Goal: Task Accomplishment & Management: Use online tool/utility

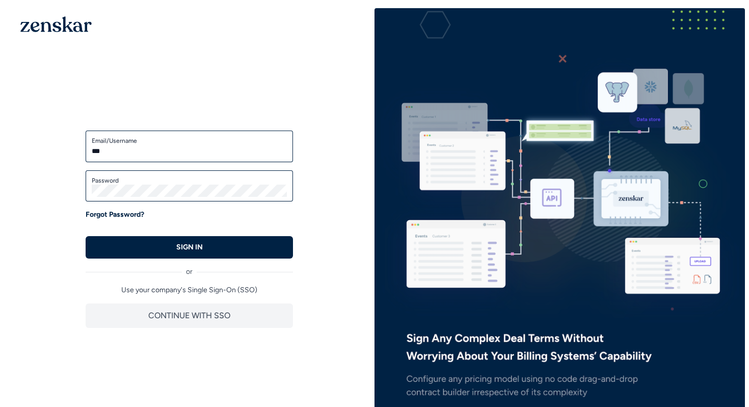
type input "**********"
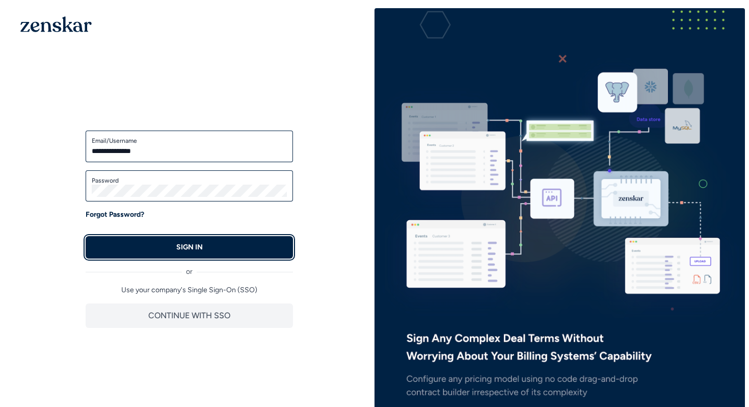
click at [151, 251] on button "SIGN IN" at bounding box center [189, 247] width 207 height 22
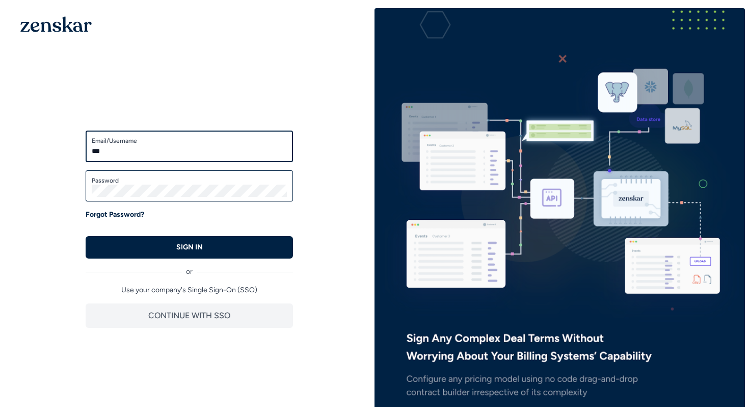
type input "**********"
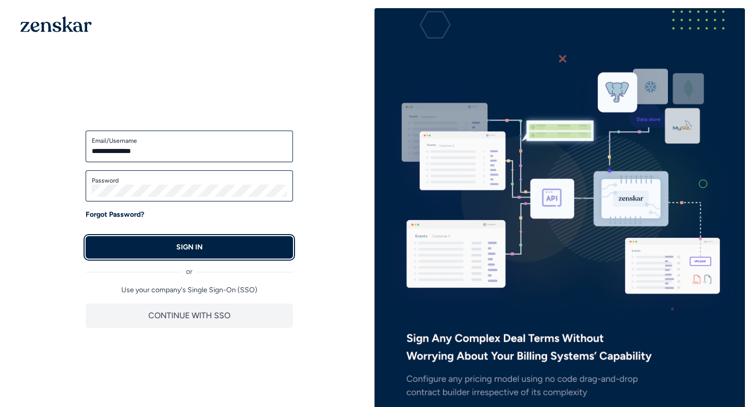
click at [157, 243] on button "SIGN IN" at bounding box center [189, 247] width 207 height 22
